Goal: Task Accomplishment & Management: Use online tool/utility

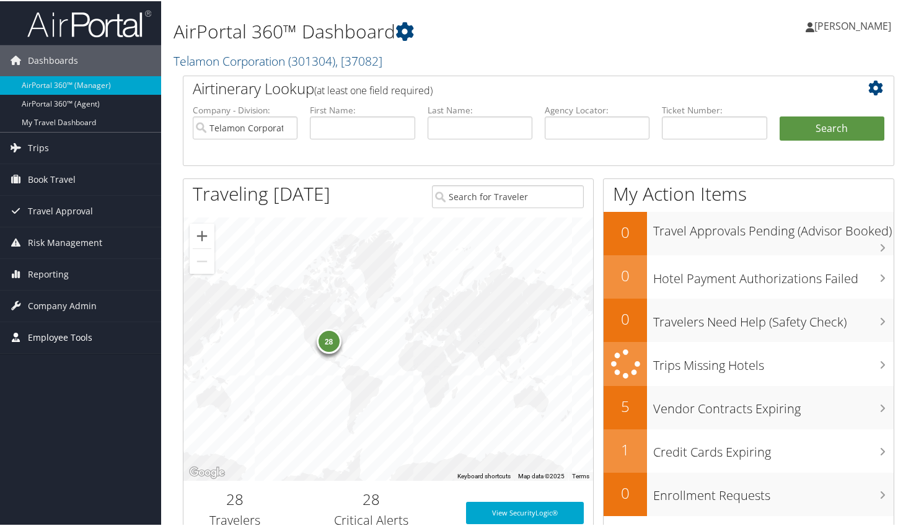
click at [73, 335] on span "Employee Tools" at bounding box center [60, 336] width 64 height 31
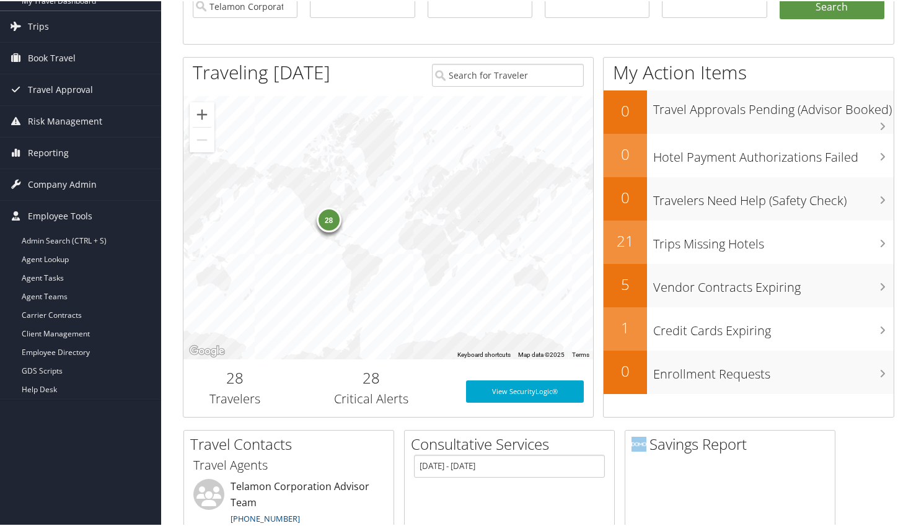
scroll to position [248, 0]
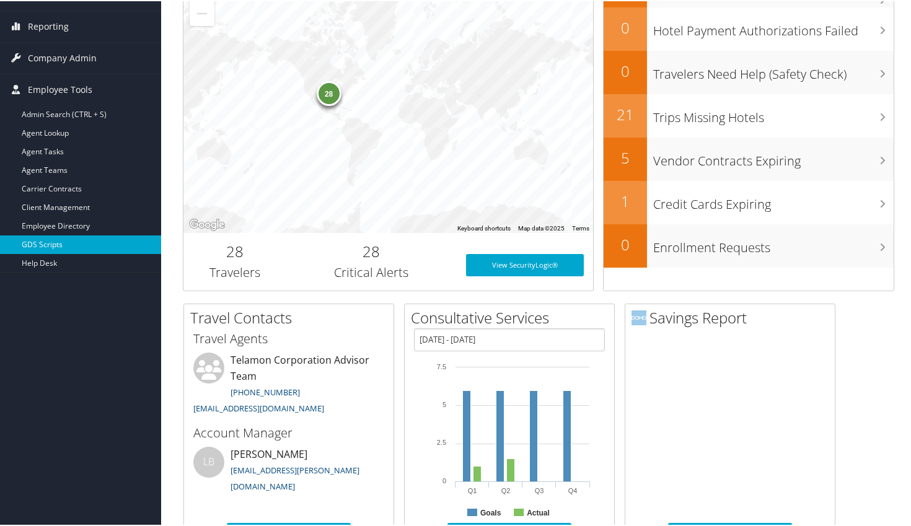
click at [45, 242] on link "GDS Scripts" at bounding box center [80, 243] width 161 height 19
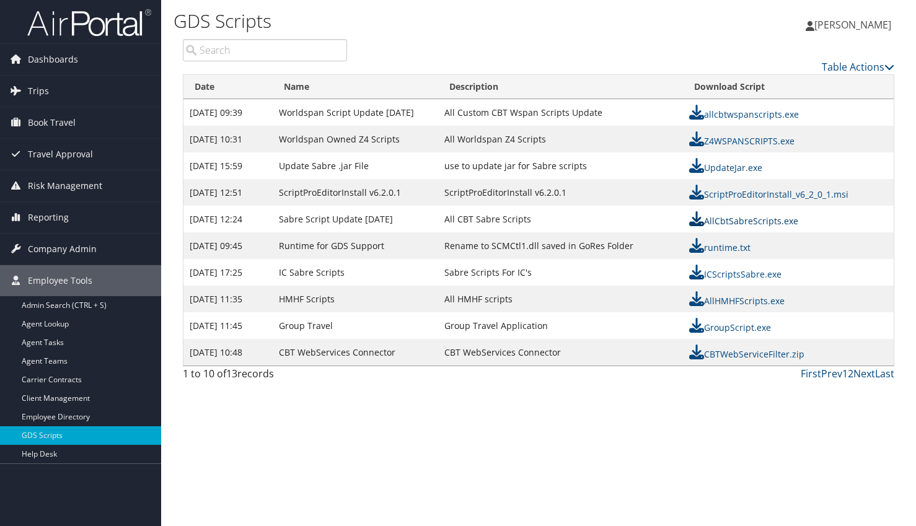
click at [741, 220] on link "AllCbtSabreScripts.exe" at bounding box center [743, 221] width 109 height 12
click at [39, 286] on span "Employee Tools" at bounding box center [60, 280] width 64 height 31
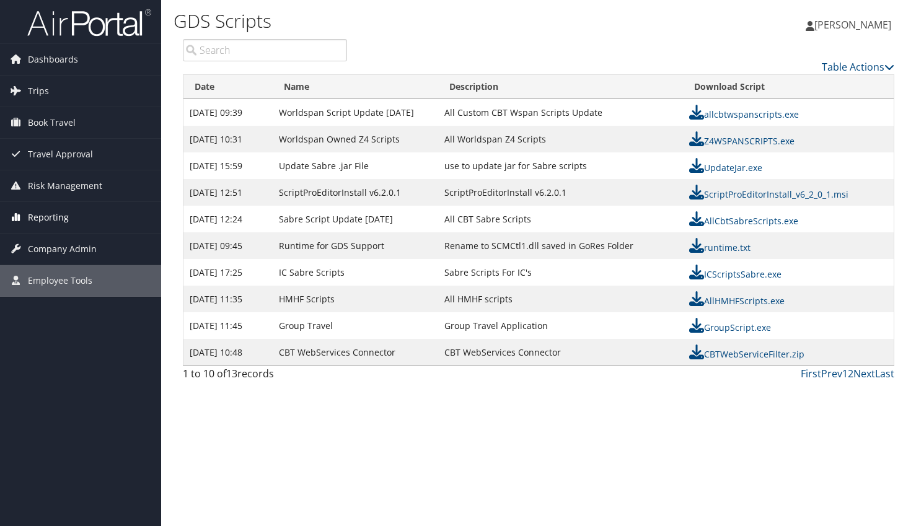
click at [48, 219] on span "Reporting" at bounding box center [48, 217] width 41 height 31
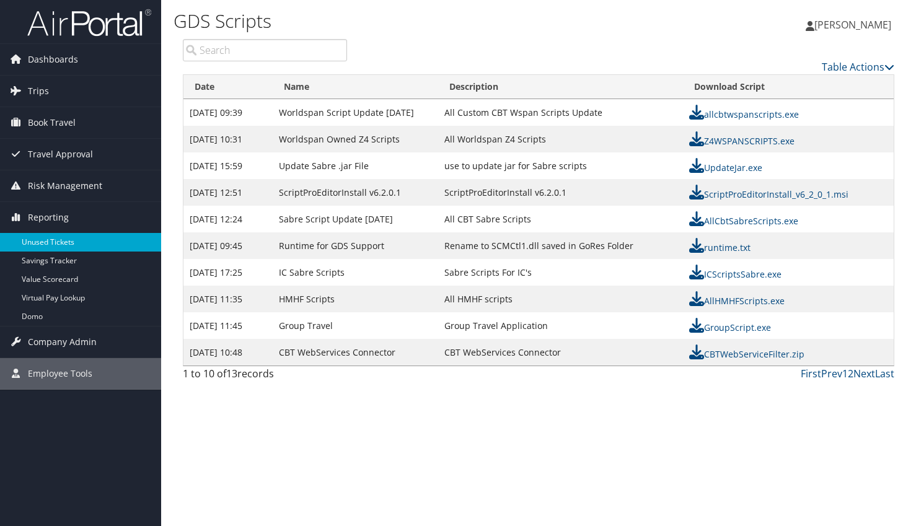
click at [52, 239] on link "Unused Tickets" at bounding box center [80, 242] width 161 height 19
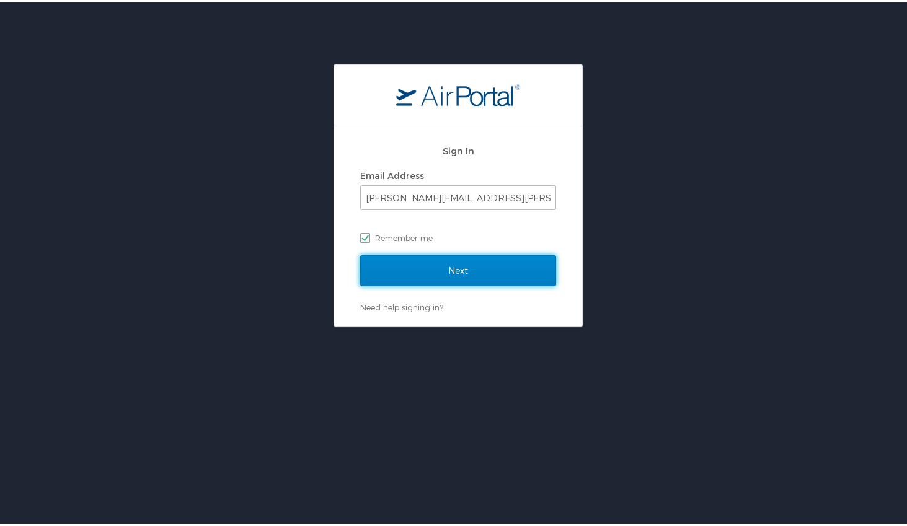
click at [472, 260] on input "Next" at bounding box center [458, 268] width 196 height 31
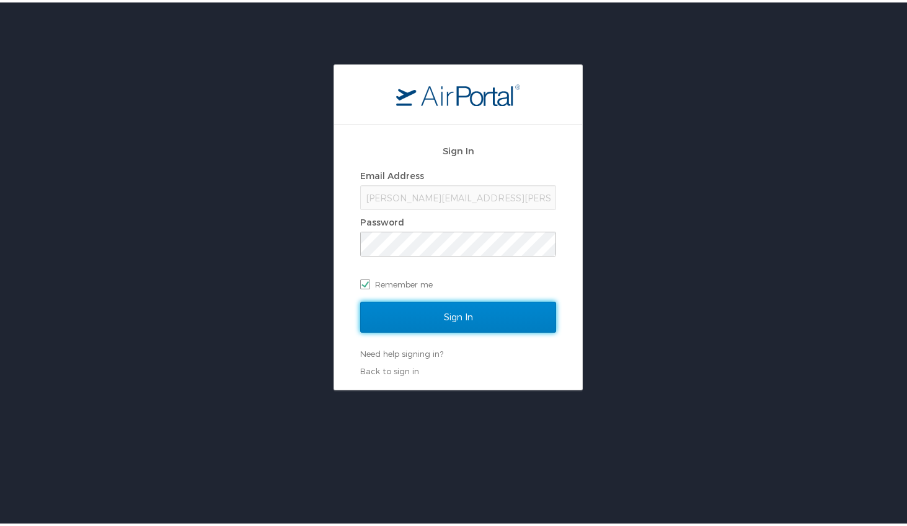
click at [469, 312] on input "Sign In" at bounding box center [458, 314] width 196 height 31
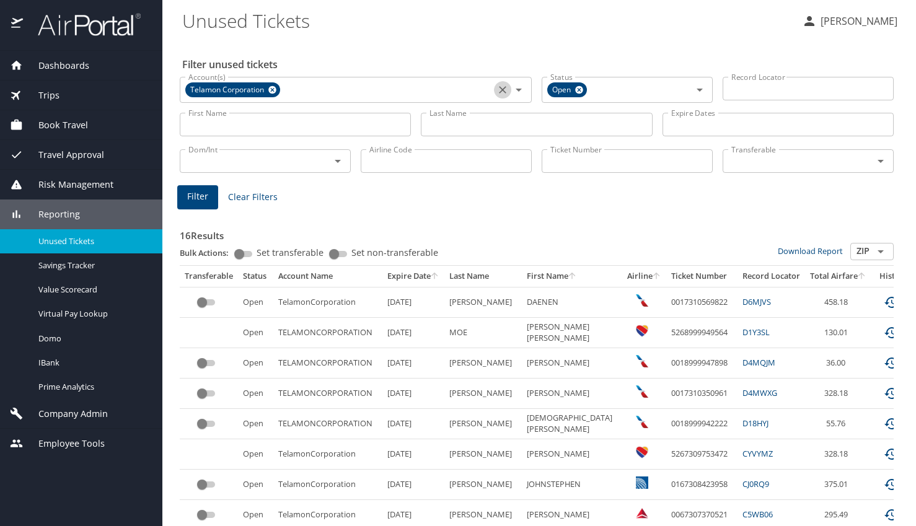
click at [501, 88] on icon "Clear" at bounding box center [502, 90] width 12 height 12
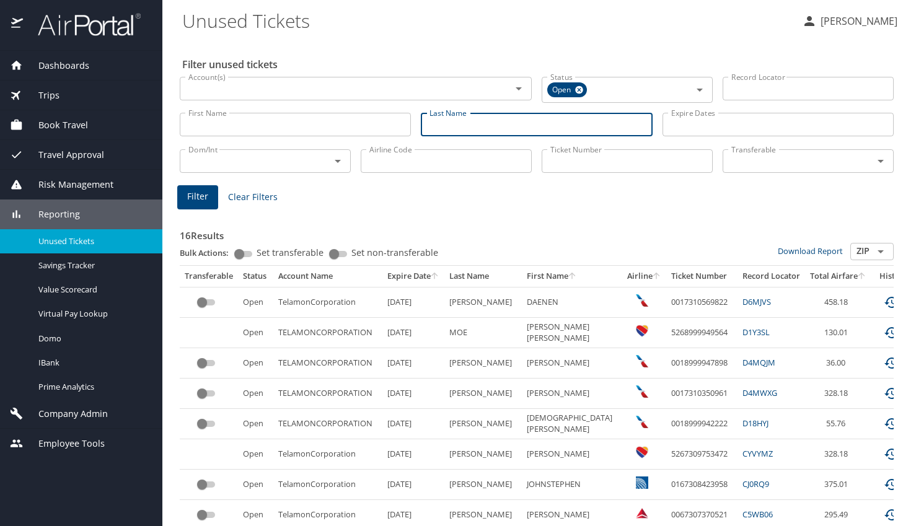
click at [470, 132] on input "Last Name" at bounding box center [536, 125] width 231 height 24
type input "[PERSON_NAME]"
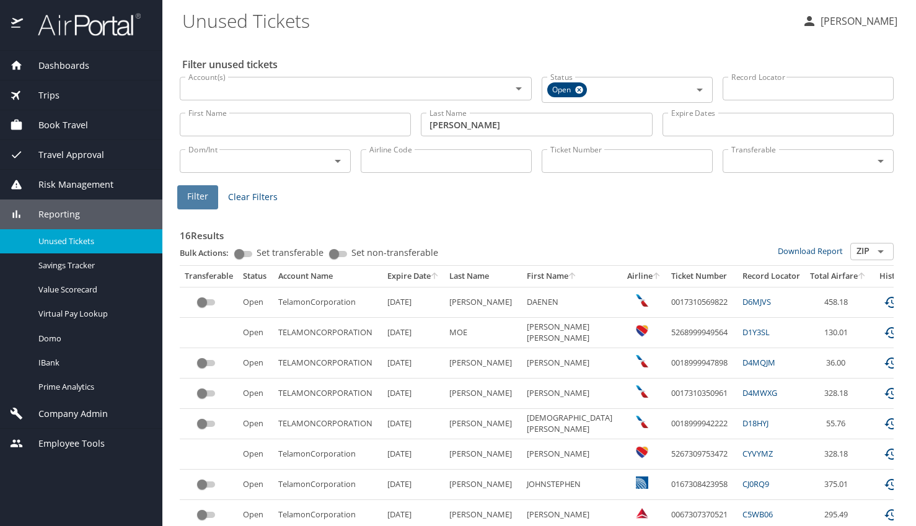
click at [195, 198] on span "Filter" at bounding box center [197, 196] width 21 height 15
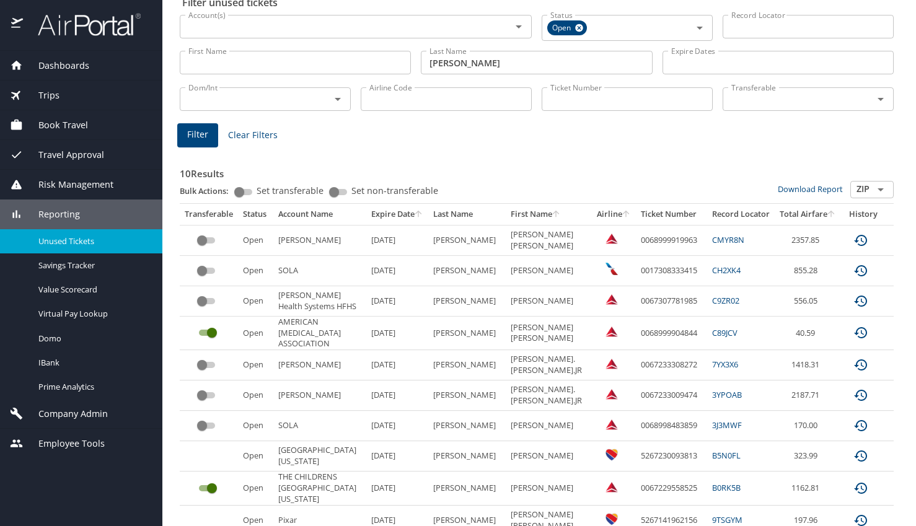
scroll to position [113, 0]
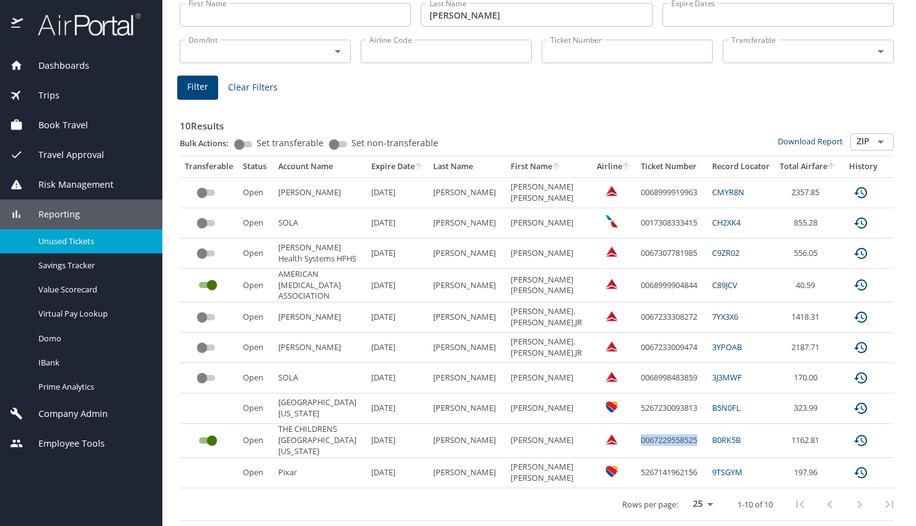
drag, startPoint x: 606, startPoint y: 441, endPoint x: 663, endPoint y: 439, distance: 57.7
click at [663, 439] on td "0067229558525" at bounding box center [671, 440] width 71 height 33
copy td "0067229558525"
